Goal: Information Seeking & Learning: Learn about a topic

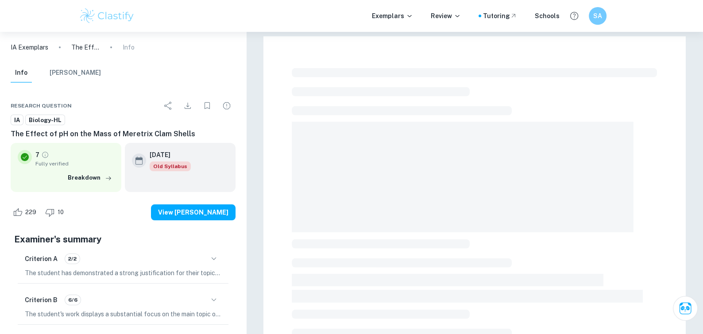
click at [105, 19] on img at bounding box center [107, 16] width 56 height 18
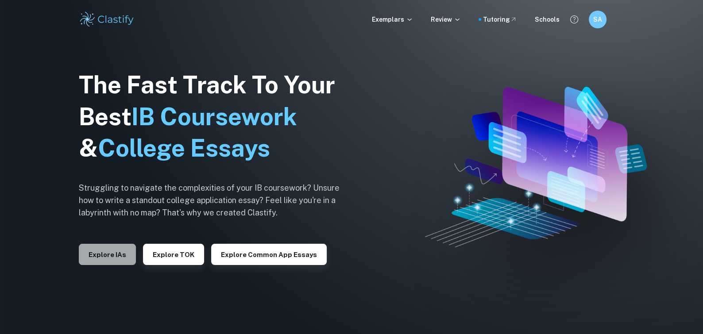
click at [105, 254] on button "Explore IAs" at bounding box center [107, 254] width 57 height 21
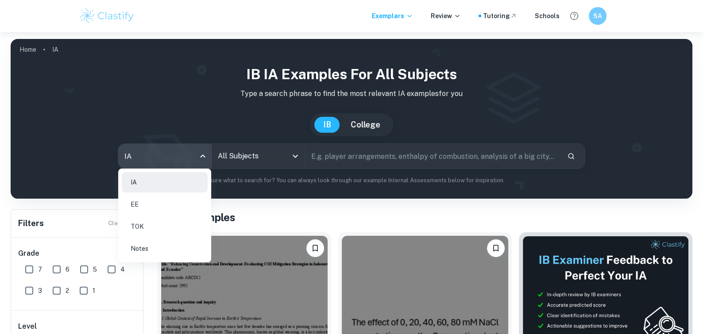
click at [145, 157] on body "We value your privacy We use cookies to enhance your browsing experience, serve…" at bounding box center [351, 199] width 703 height 334
click at [229, 153] on div at bounding box center [351, 167] width 703 height 334
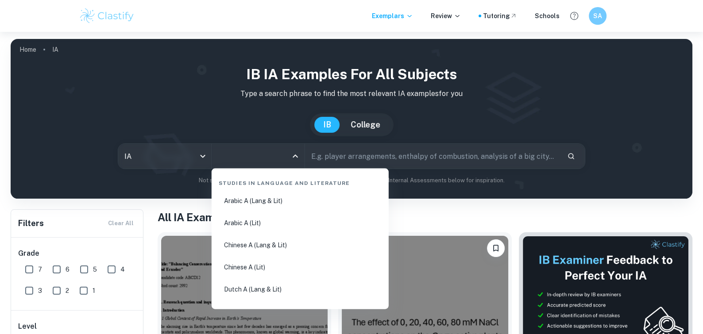
click at [235, 157] on input "All Subjects" at bounding box center [252, 156] width 72 height 17
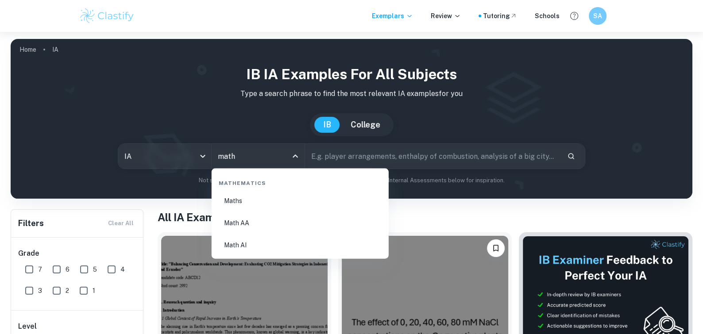
click at [235, 219] on li "Math AA" at bounding box center [300, 223] width 170 height 20
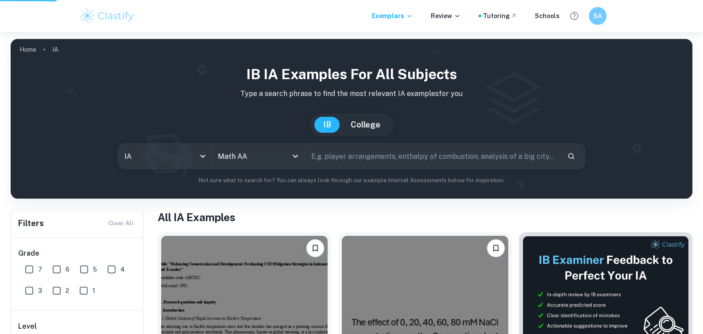
type input "Math AA"
click at [325, 159] on input "text" at bounding box center [432, 156] width 255 height 25
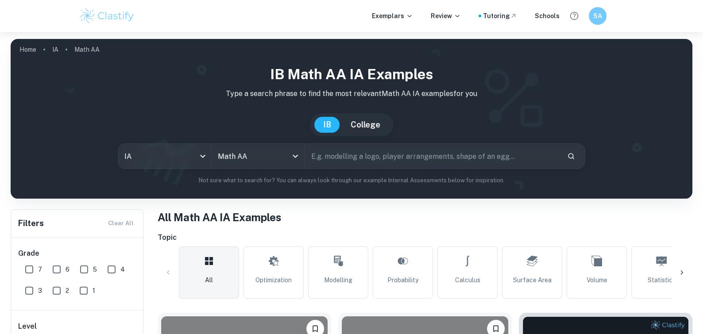
click at [325, 159] on input "text" at bounding box center [432, 156] width 255 height 25
type input "optimising 2D shapes"
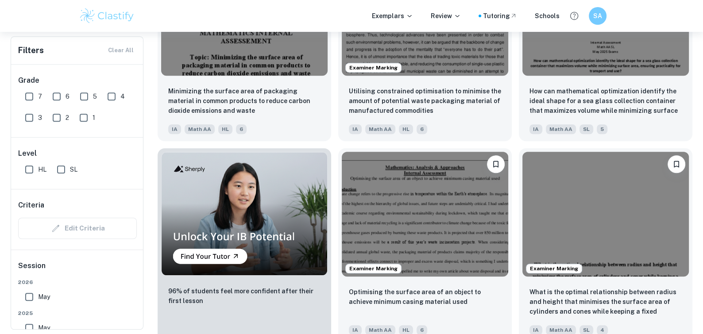
scroll to position [654, 0]
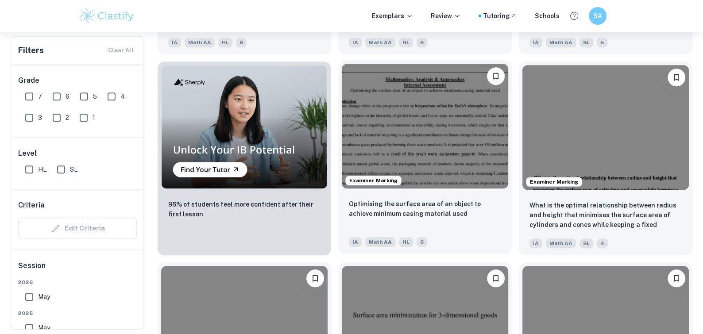
click at [433, 141] on img at bounding box center [425, 126] width 166 height 125
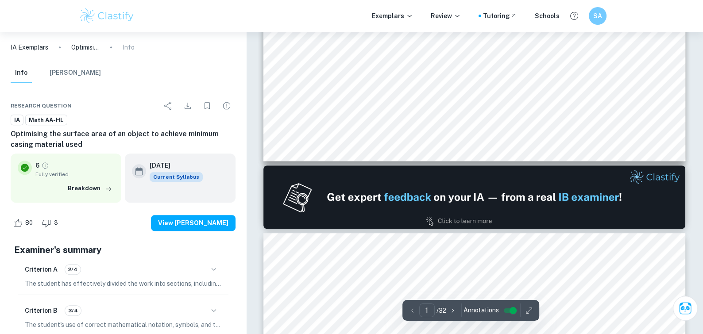
scroll to position [527, 0]
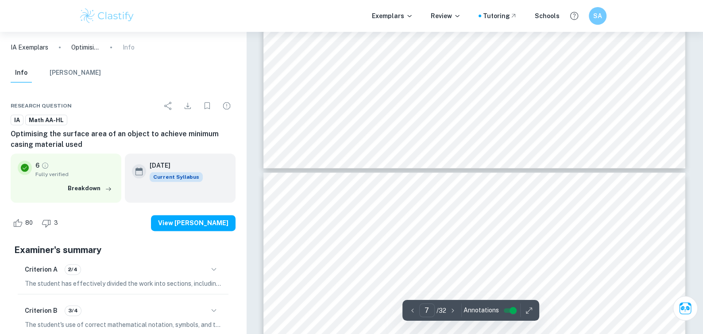
type input "8"
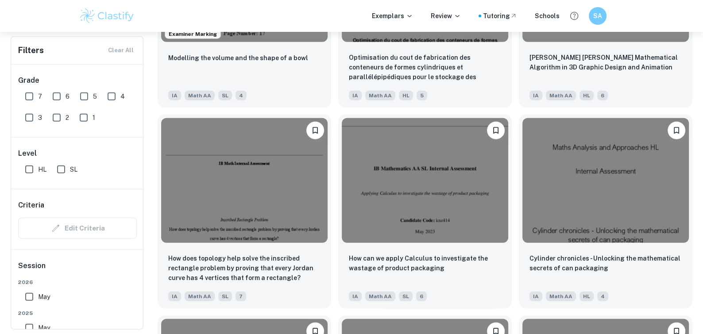
scroll to position [2078, 0]
